Goal: Task Accomplishment & Management: Manage account settings

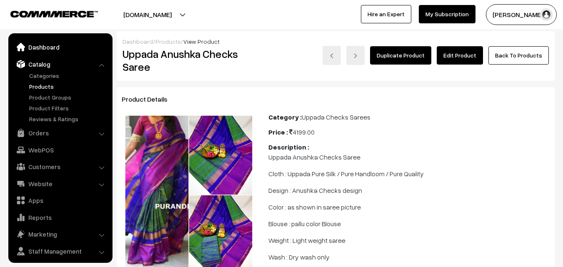
click at [38, 47] on link "Dashboard" at bounding box center [59, 47] width 99 height 15
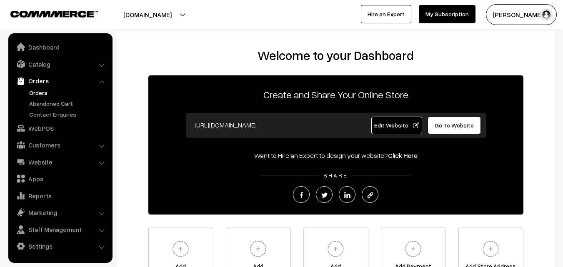
click at [40, 90] on link "Orders" at bounding box center [68, 92] width 83 height 9
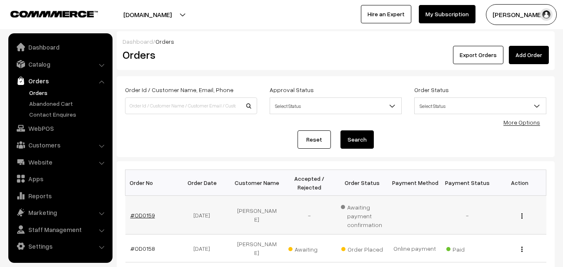
click at [141, 213] on link "#OD0159" at bounding box center [142, 215] width 25 height 7
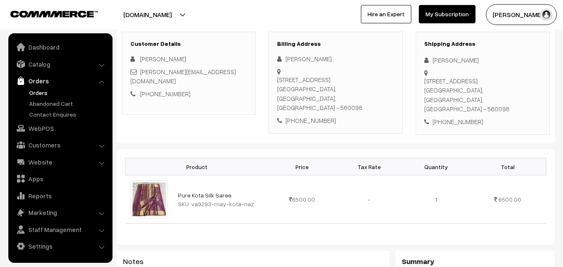
scroll to position [125, 0]
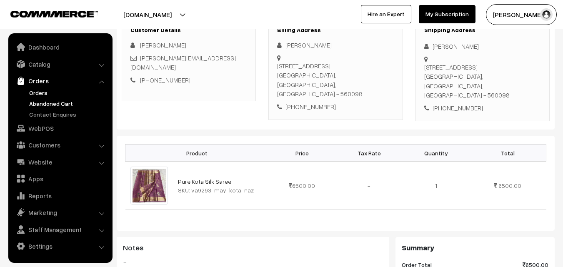
click at [47, 104] on link "Abandoned Cart" at bounding box center [68, 103] width 83 height 9
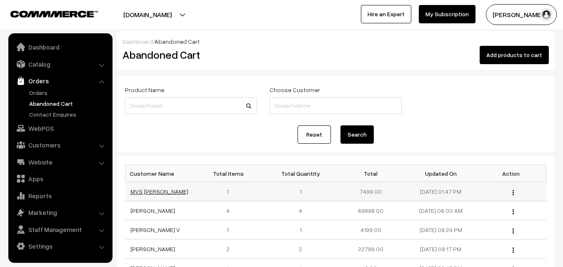
click at [161, 188] on link "MVS Phanikumar" at bounding box center [159, 191] width 58 height 7
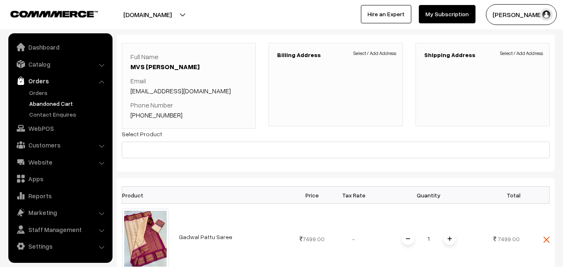
scroll to position [83, 0]
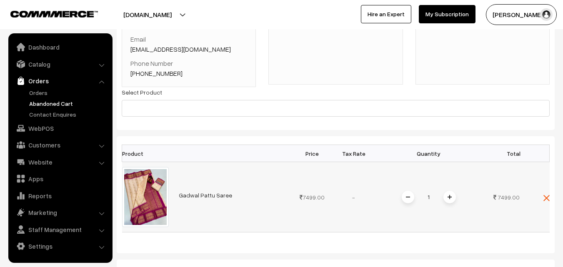
click at [199, 195] on link "Gadwal Pattu Saree" at bounding box center [205, 195] width 53 height 7
drag, startPoint x: 177, startPoint y: 72, endPoint x: 142, endPoint y: 76, distance: 35.3
click at [142, 76] on p "Phone Number [PHONE_NUMBER]" at bounding box center [188, 68] width 117 height 20
copy link "9441901358"
click at [40, 105] on link "Abandoned Cart" at bounding box center [68, 103] width 83 height 9
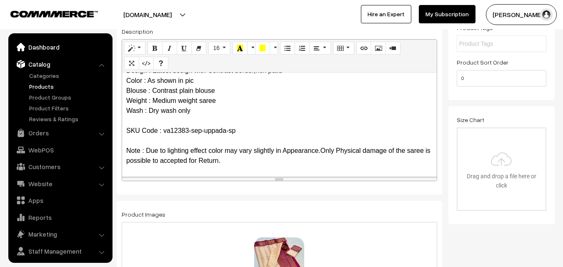
click at [40, 48] on link "Dashboard" at bounding box center [59, 47] width 99 height 15
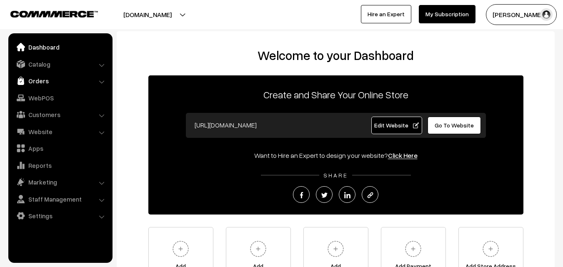
click at [42, 78] on link "Orders" at bounding box center [59, 80] width 99 height 15
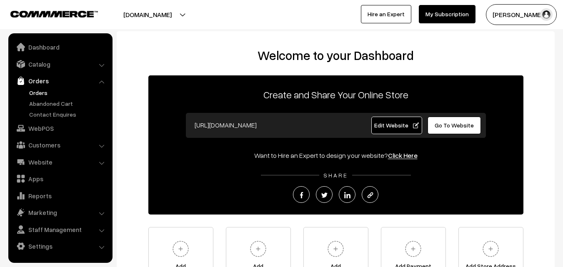
click at [40, 90] on link "Orders" at bounding box center [68, 92] width 83 height 9
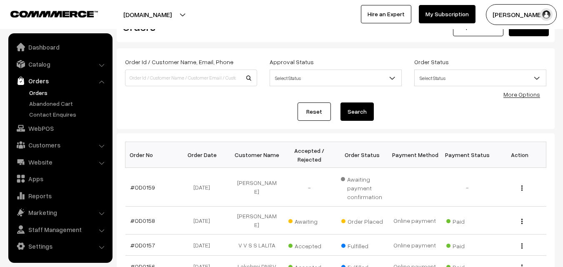
scroll to position [42, 0]
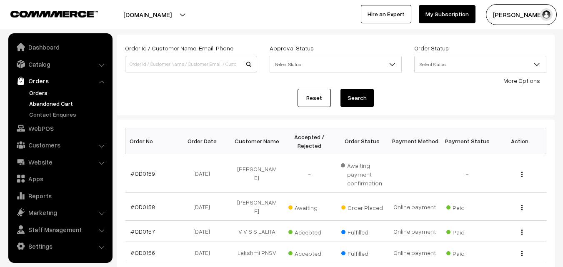
click at [69, 101] on link "Abandoned Cart" at bounding box center [68, 103] width 83 height 9
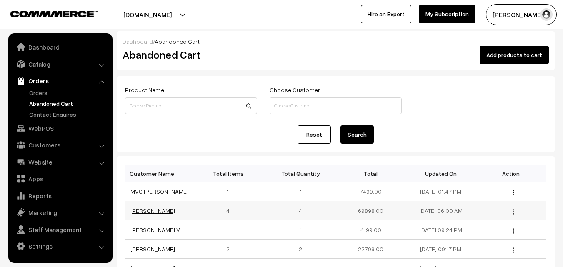
click at [160, 214] on link "[PERSON_NAME]" at bounding box center [152, 210] width 45 height 7
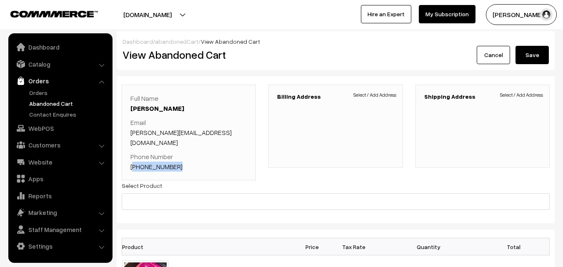
click at [135, 163] on div "Full Name Jaysheela Mudera Email jaysheela@doctors.org.uk Phone Number +44 7961…" at bounding box center [189, 133] width 134 height 96
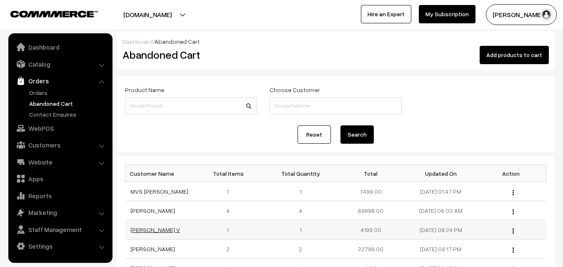
click at [155, 232] on link "[PERSON_NAME] V" at bounding box center [155, 229] width 50 height 7
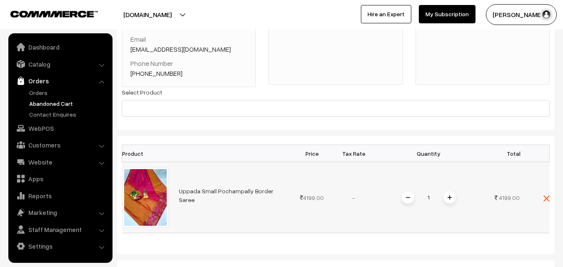
scroll to position [42, 0]
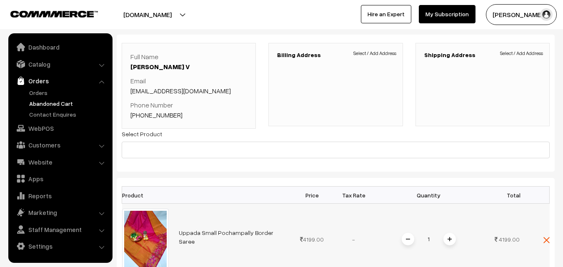
click at [191, 236] on link "Uppada Small Pochampally Border Saree" at bounding box center [226, 237] width 95 height 16
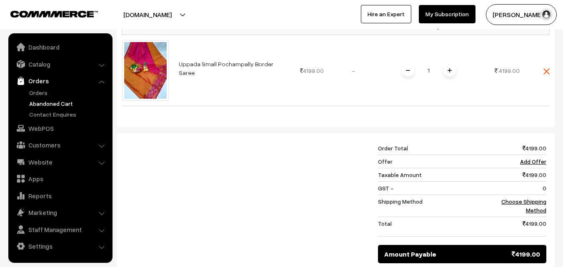
scroll to position [125, 0]
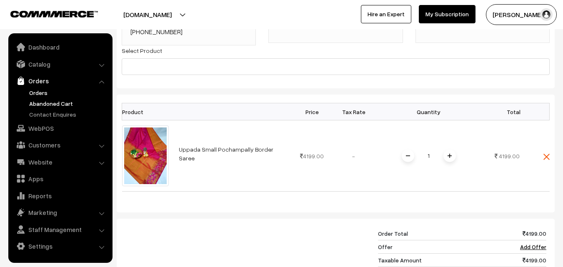
click at [31, 92] on link "Orders" at bounding box center [68, 92] width 83 height 9
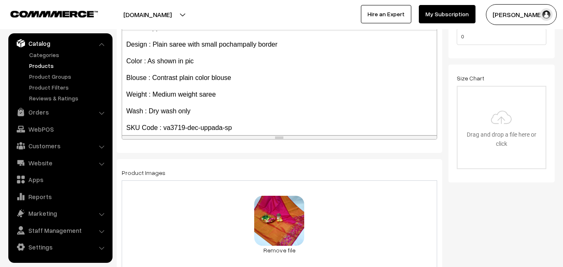
scroll to position [42, 0]
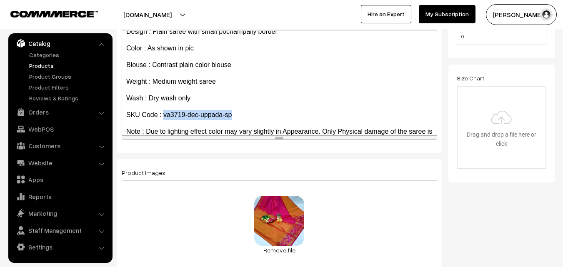
drag, startPoint x: 164, startPoint y: 113, endPoint x: 233, endPoint y: 115, distance: 69.2
click at [233, 115] on p "SKU Code : va3719-dec-uppada-sp" at bounding box center [279, 115] width 306 height 10
copy p "va3719-dec-uppada-sp"
click at [30, 65] on link "Products" at bounding box center [68, 65] width 83 height 9
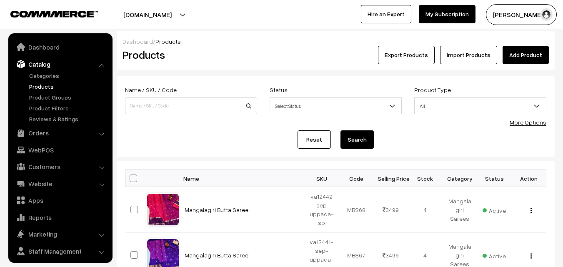
scroll to position [21, 0]
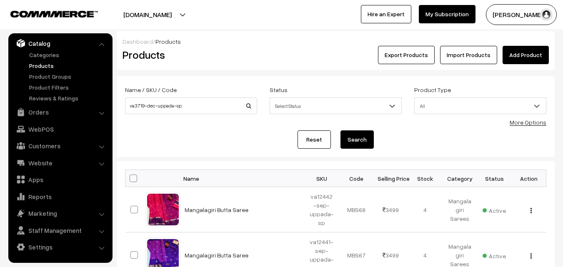
type input "va3719-dec-uppada-sp"
click at [365, 142] on button "Search" at bounding box center [356, 139] width 33 height 18
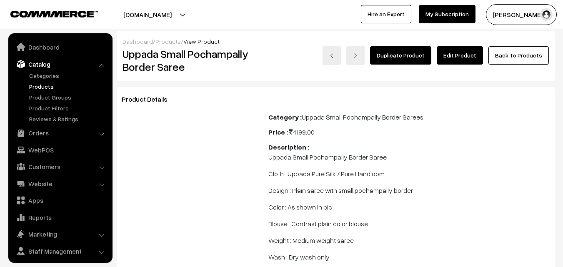
scroll to position [21, 0]
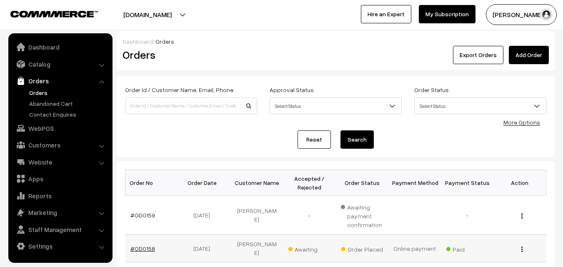
scroll to position [83, 0]
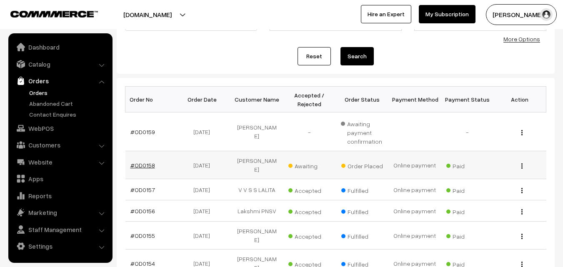
click at [145, 164] on link "#OD0158" at bounding box center [142, 165] width 25 height 7
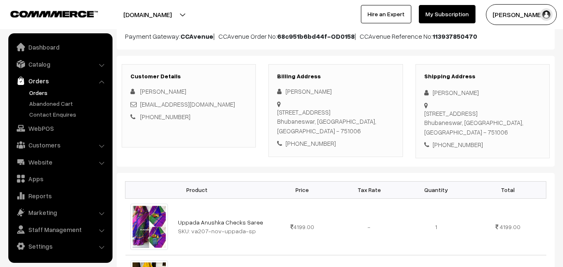
scroll to position [125, 0]
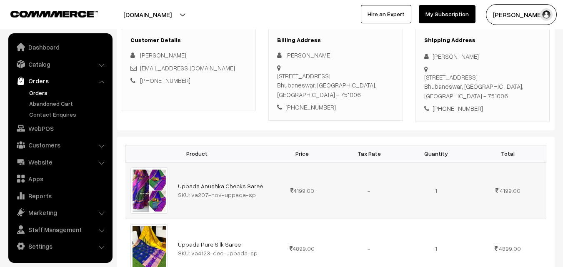
drag, startPoint x: 190, startPoint y: 205, endPoint x: 270, endPoint y: 206, distance: 80.8
click at [270, 206] on tr "Uppada Anushka Checks Saree SKU: va207-nov-uppada-sp 4199.00 -" at bounding box center [335, 190] width 421 height 57
copy tr "va207-nov-uppada-sp"
click at [34, 69] on link "Catalog" at bounding box center [59, 64] width 99 height 15
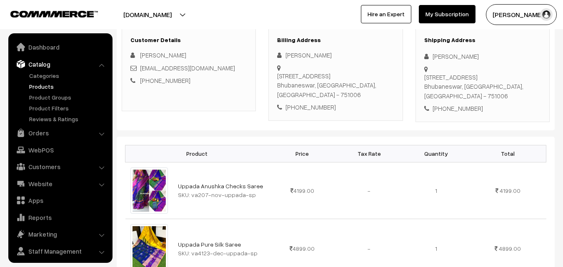
click at [38, 90] on link "Products" at bounding box center [68, 86] width 83 height 9
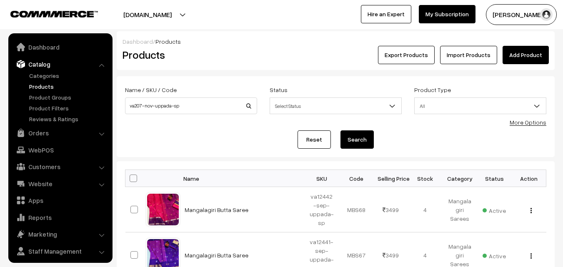
scroll to position [21, 0]
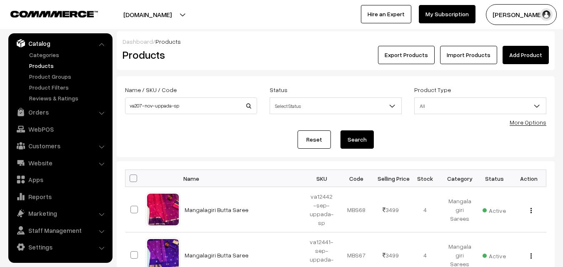
type input "va207-nov-uppada-sp"
click at [360, 139] on button "Search" at bounding box center [356, 139] width 33 height 18
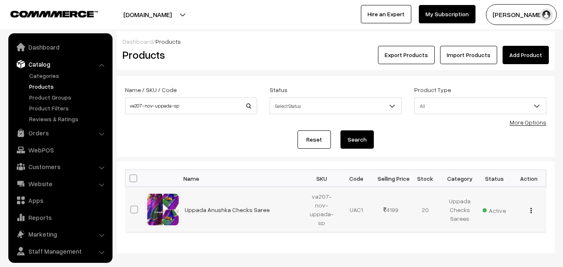
scroll to position [21, 0]
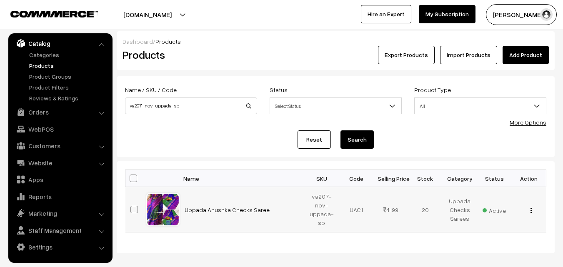
click at [530, 208] on button "button" at bounding box center [531, 210] width 2 height 7
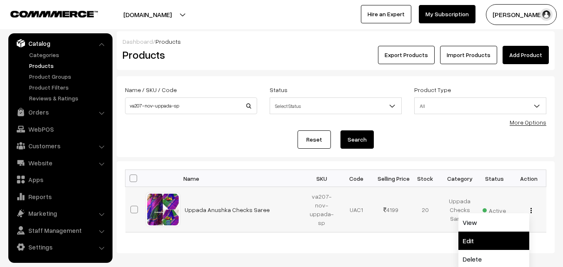
click at [487, 237] on link "Edit" at bounding box center [493, 241] width 71 height 18
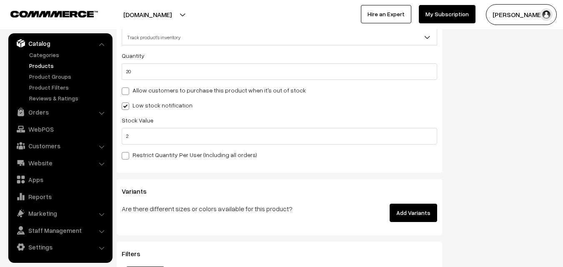
scroll to position [814, 0]
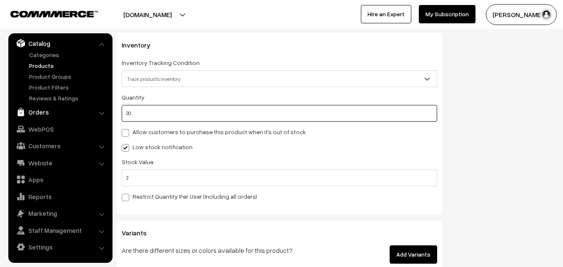
drag, startPoint x: 158, startPoint y: 113, endPoint x: 106, endPoint y: 119, distance: 52.5
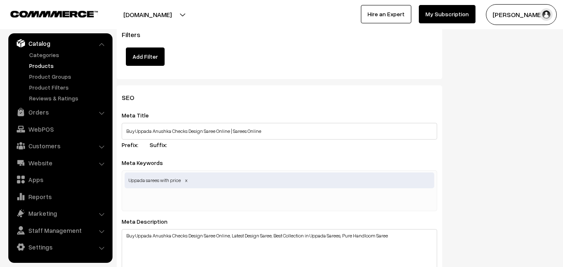
scroll to position [1308, 0]
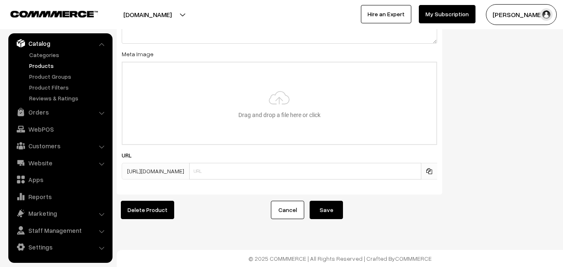
type input "0"
click at [336, 206] on button "Save" at bounding box center [326, 210] width 33 height 18
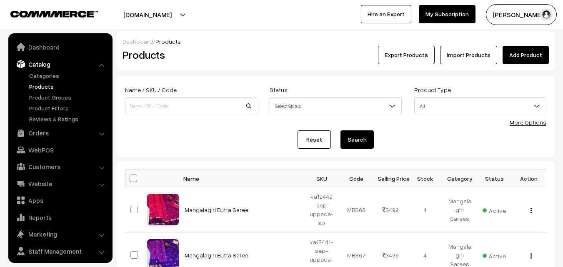
scroll to position [21, 0]
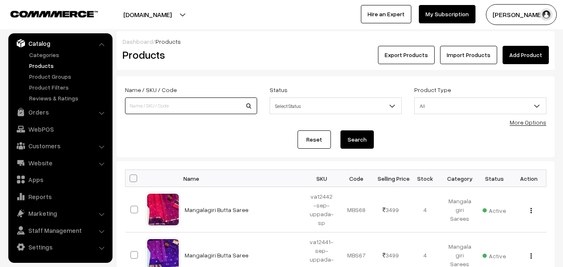
paste input "kamadhenu-junnu-powder"
type input "kamadhenu-junnu-powder"
click at [351, 136] on button "Search" at bounding box center [356, 139] width 33 height 18
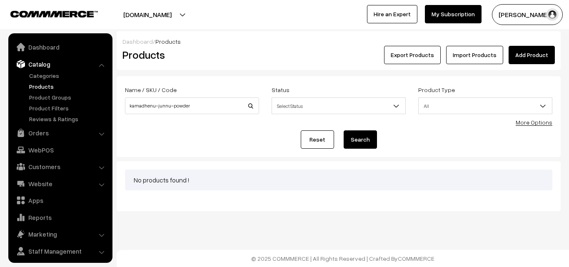
scroll to position [21, 0]
